Goal: Information Seeking & Learning: Learn about a topic

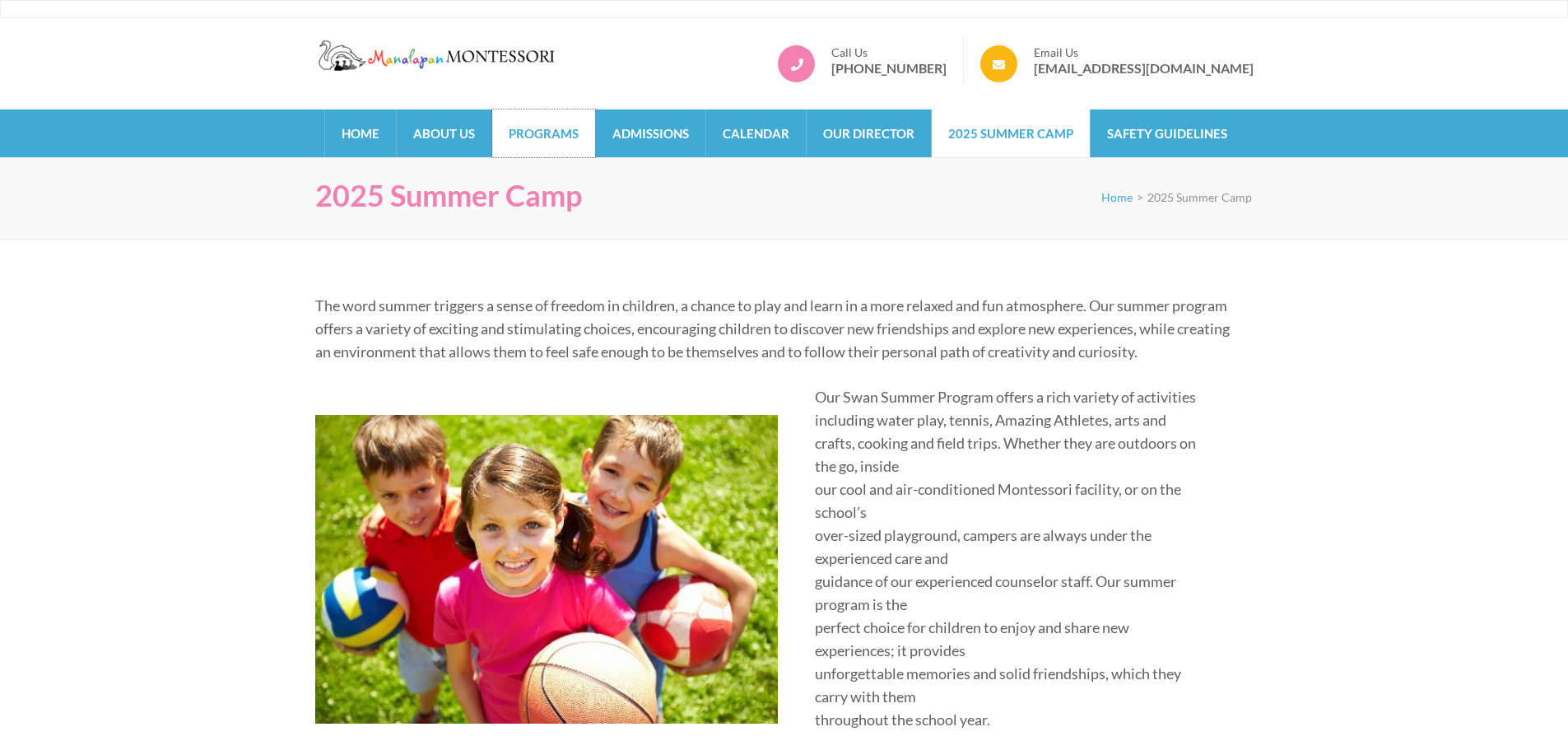
click at [555, 132] on link "Programs" at bounding box center [544, 133] width 103 height 48
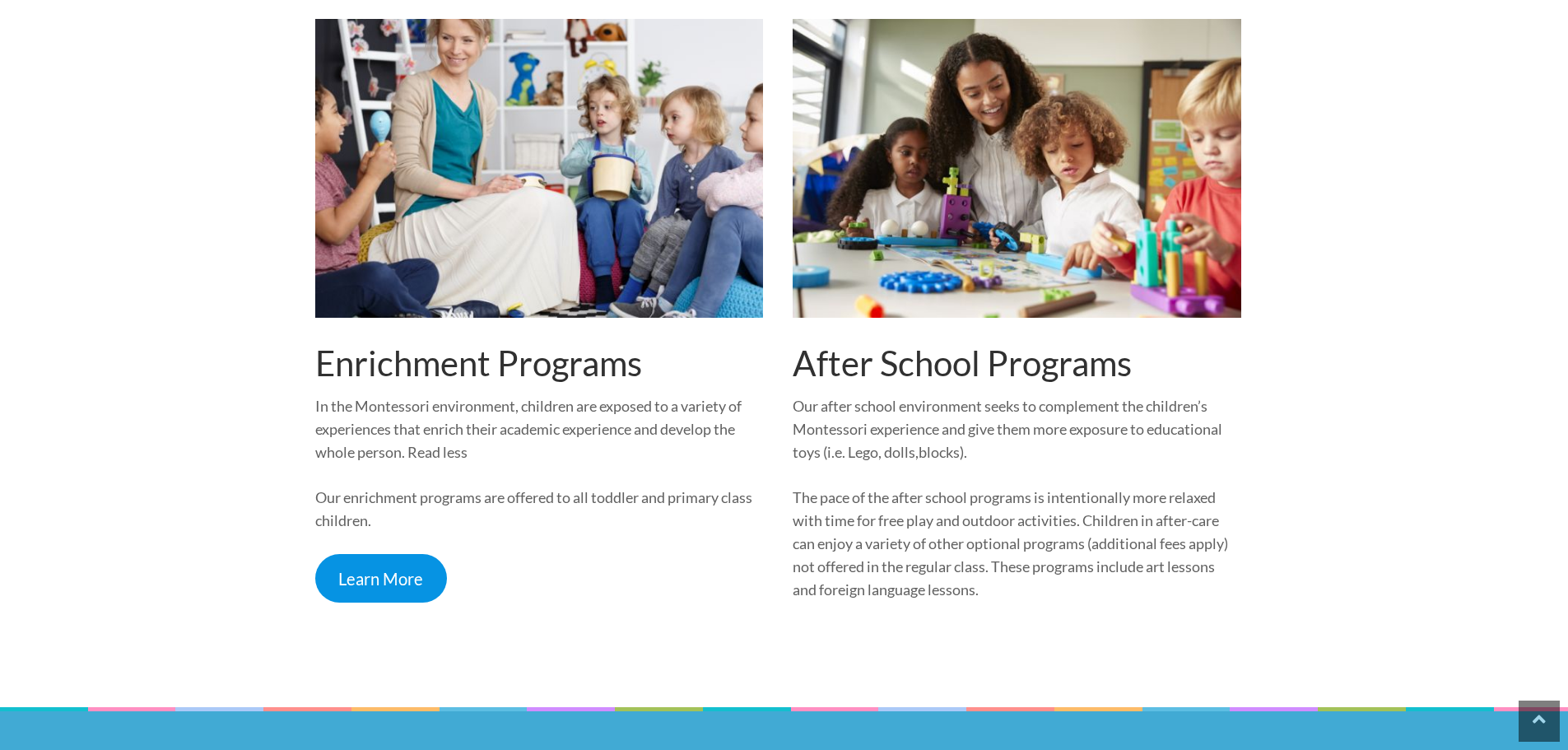
scroll to position [2059, 0]
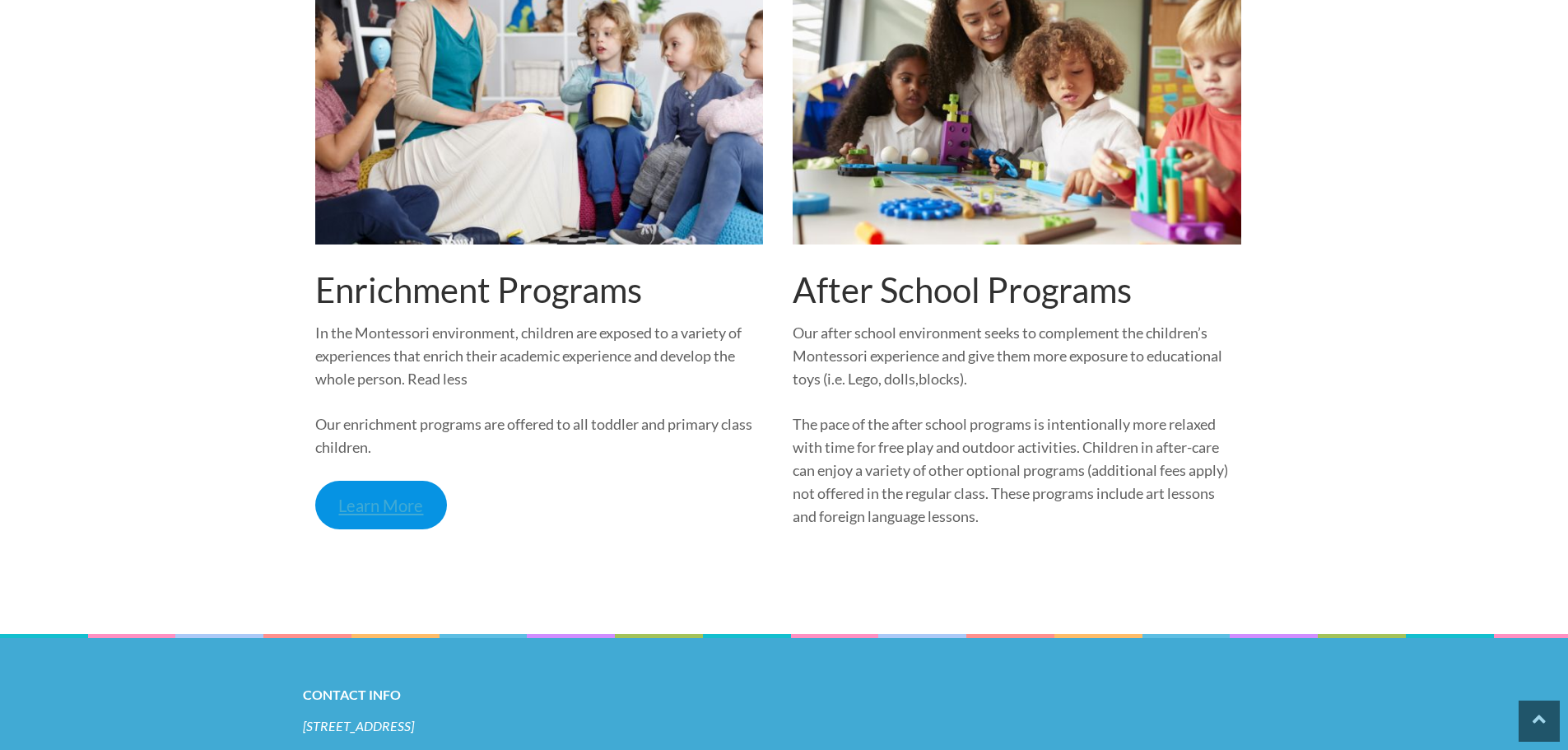
click at [406, 517] on link "Learn More" at bounding box center [382, 506] width 132 height 49
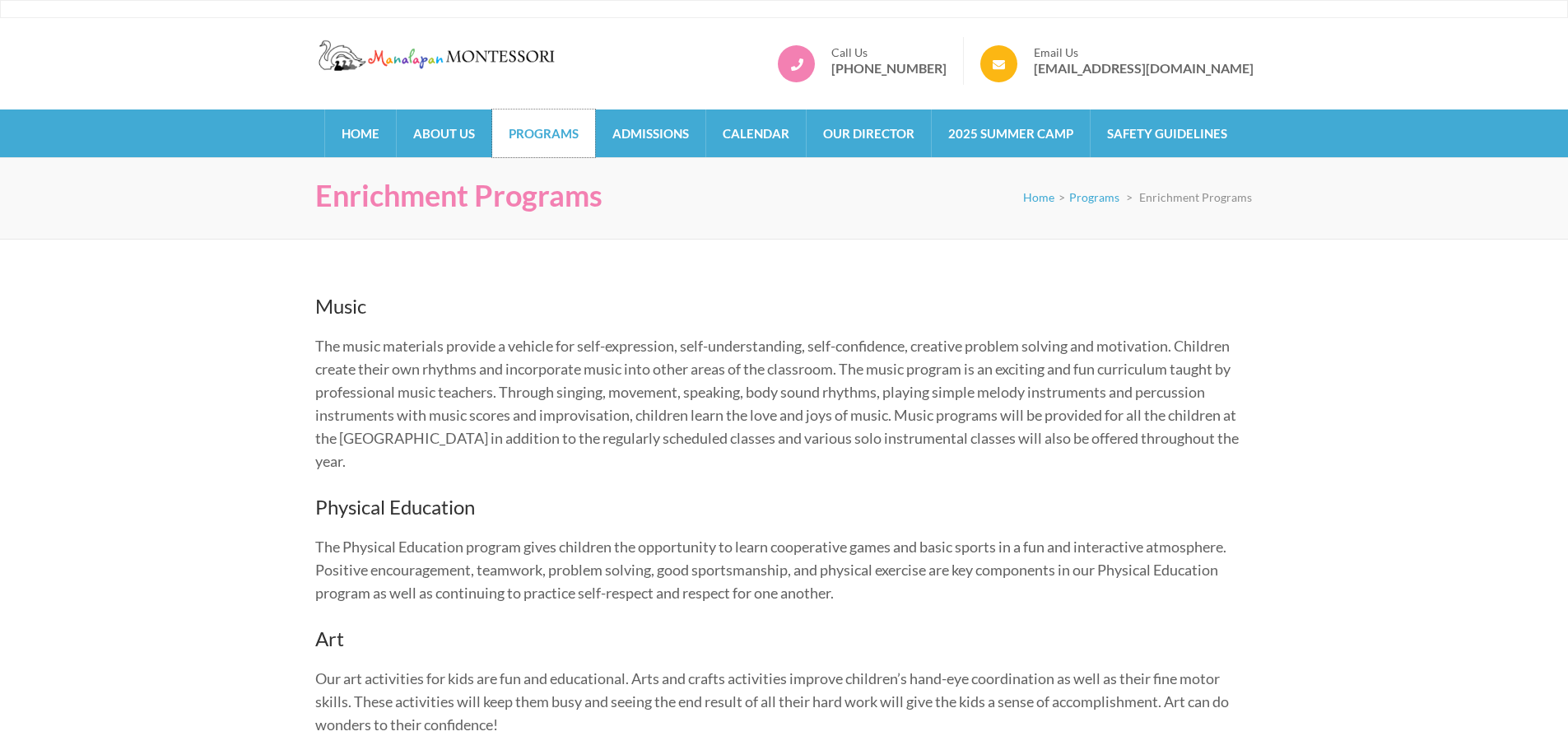
click at [540, 129] on link "Programs" at bounding box center [544, 133] width 103 height 48
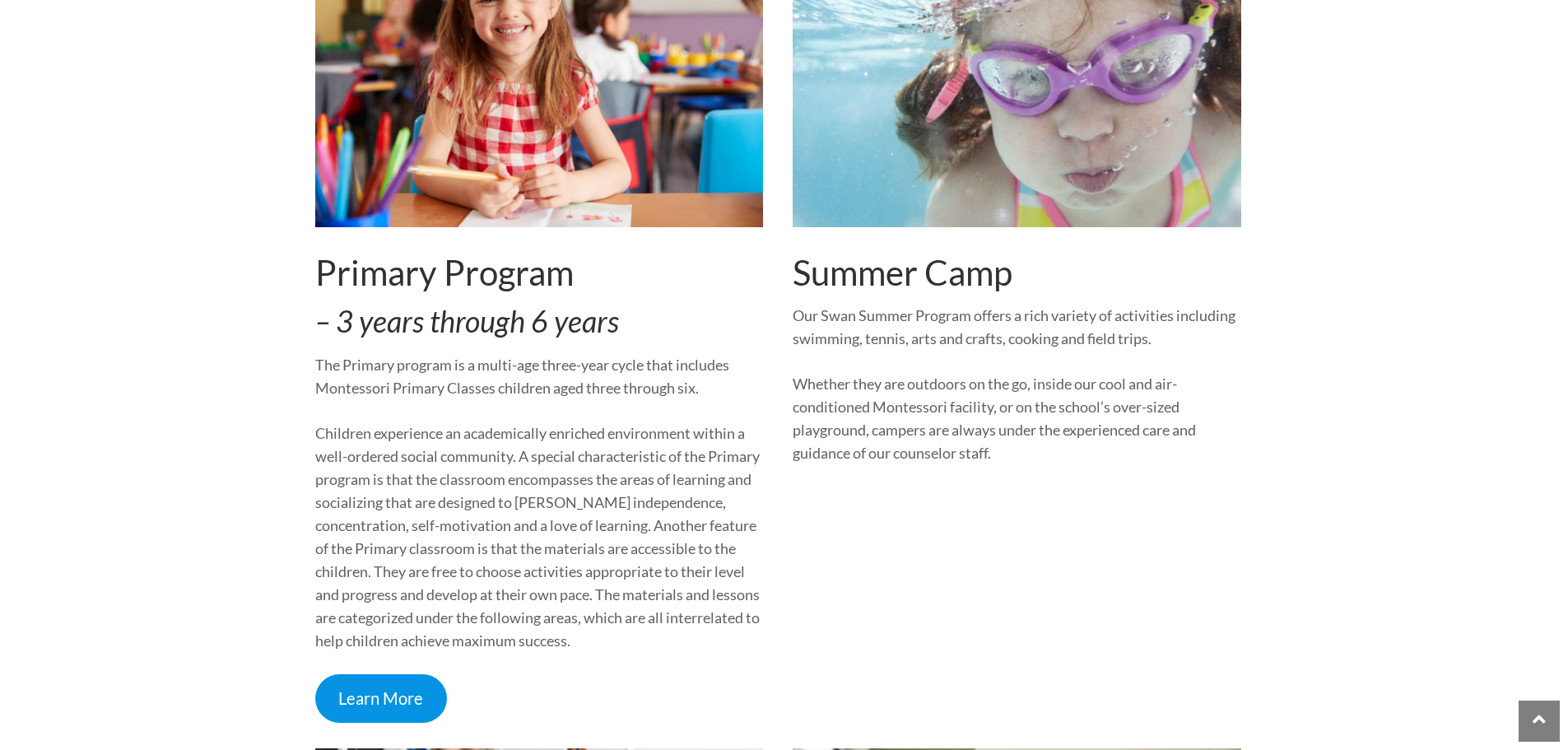
scroll to position [1236, 0]
